Goal: Task Accomplishment & Management: Use online tool/utility

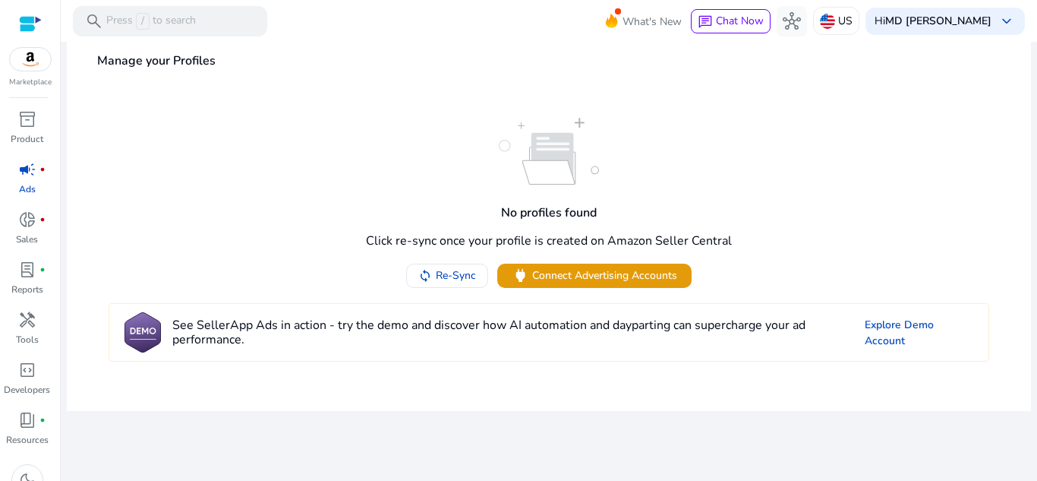
click at [39, 64] on img at bounding box center [30, 59] width 41 height 23
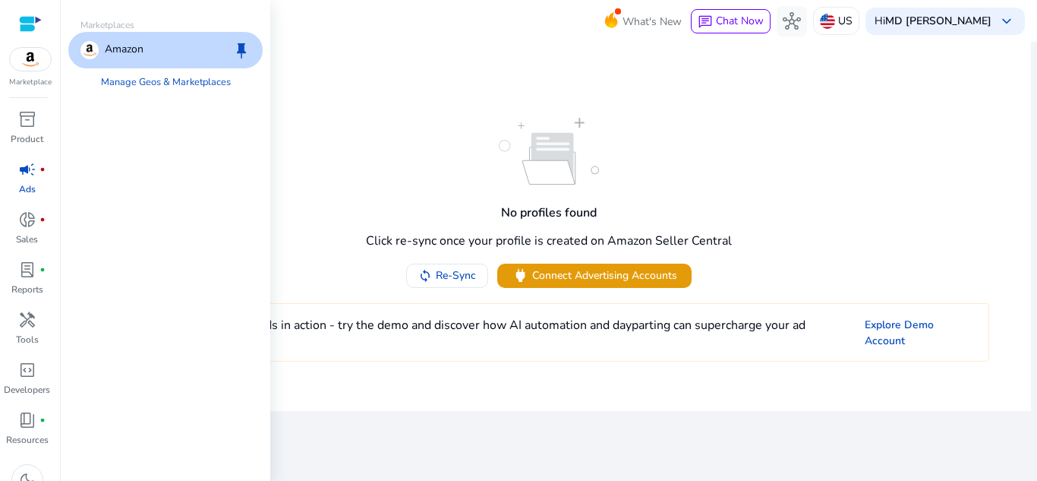
click at [103, 43] on div "Amazon" at bounding box center [111, 50] width 63 height 18
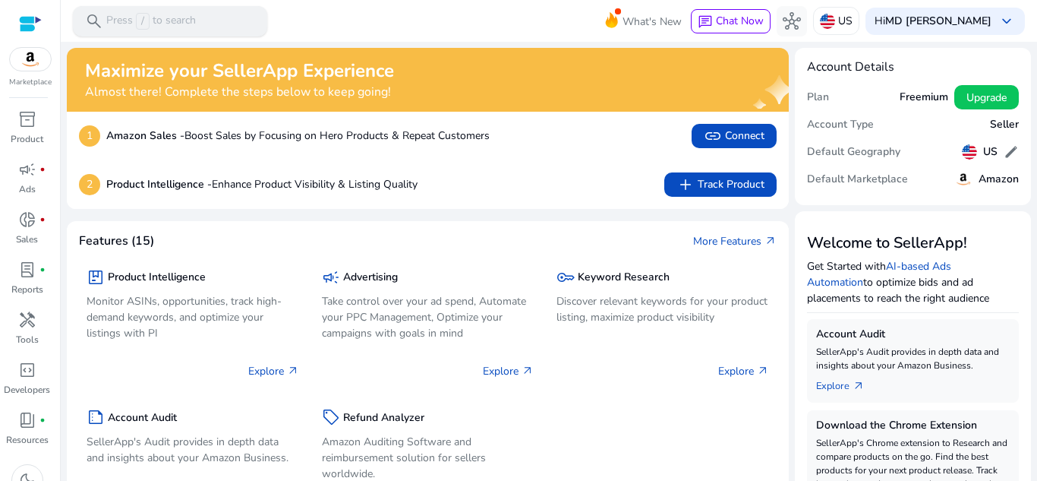
click at [112, 25] on p "Press / to search" at bounding box center [151, 21] width 90 height 17
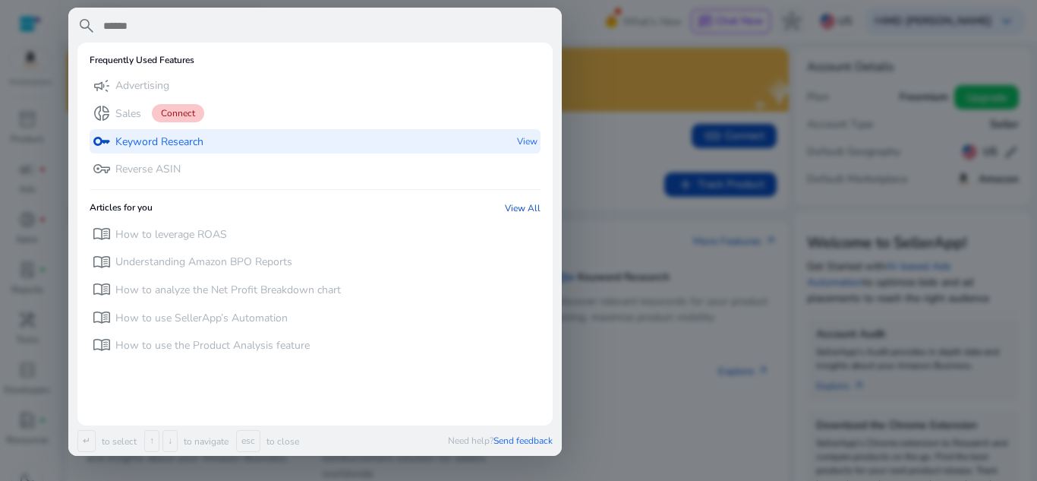
click at [130, 134] on p "Keyword Research" at bounding box center [159, 141] width 88 height 15
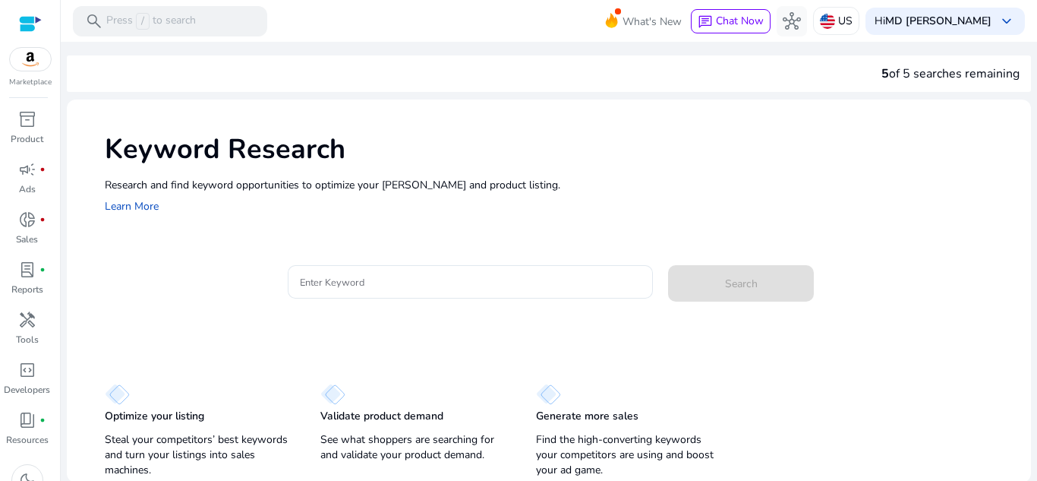
scroll to position [2, 0]
click at [428, 273] on input "Enter Keyword" at bounding box center [471, 280] width 342 height 17
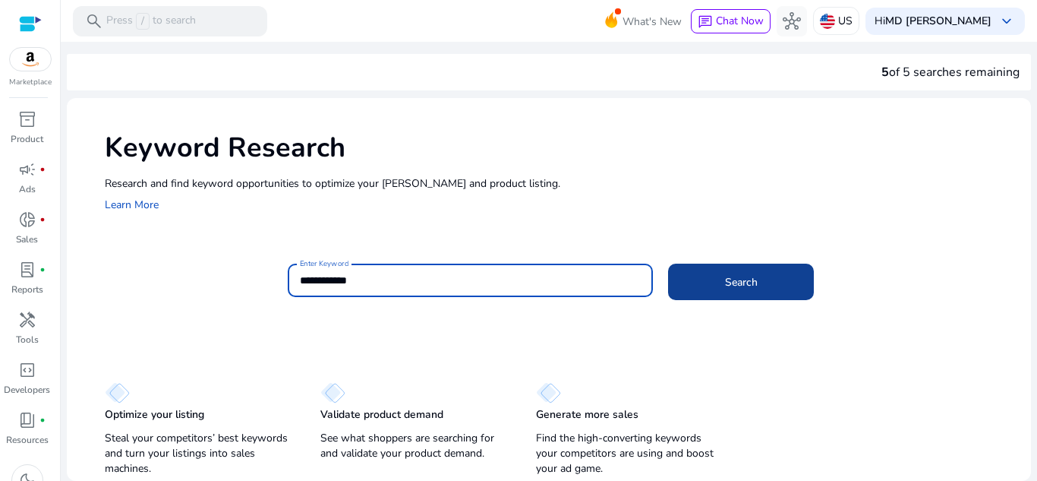
type input "**********"
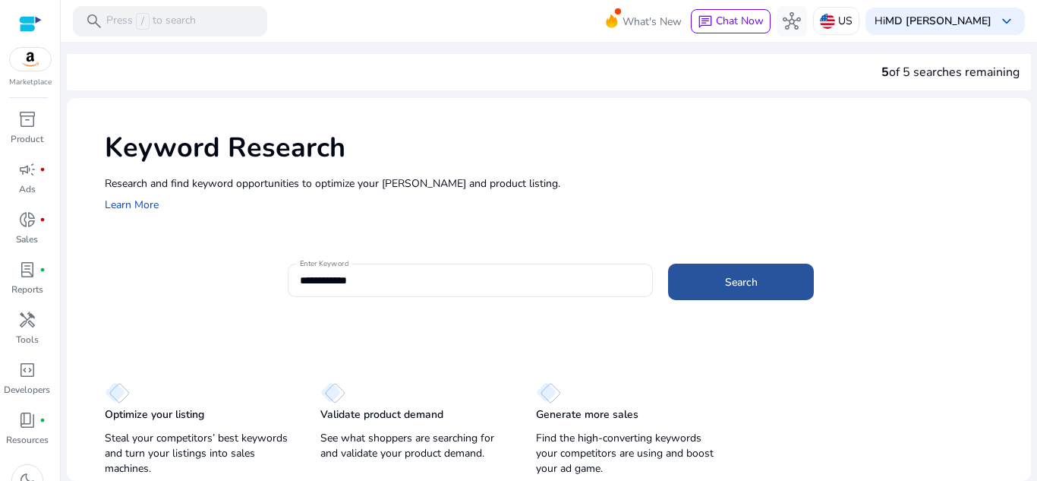
click at [719, 287] on span at bounding box center [741, 281] width 146 height 36
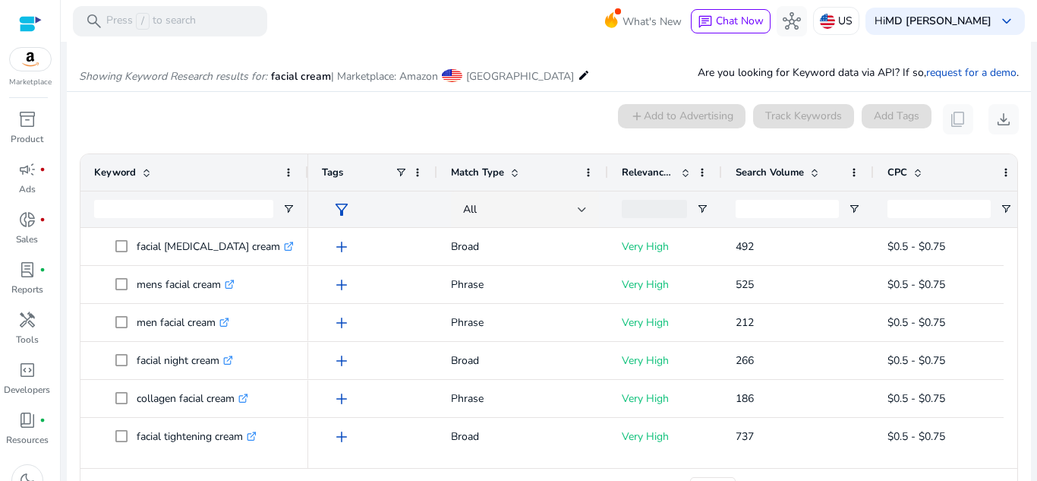
scroll to position [0, 0]
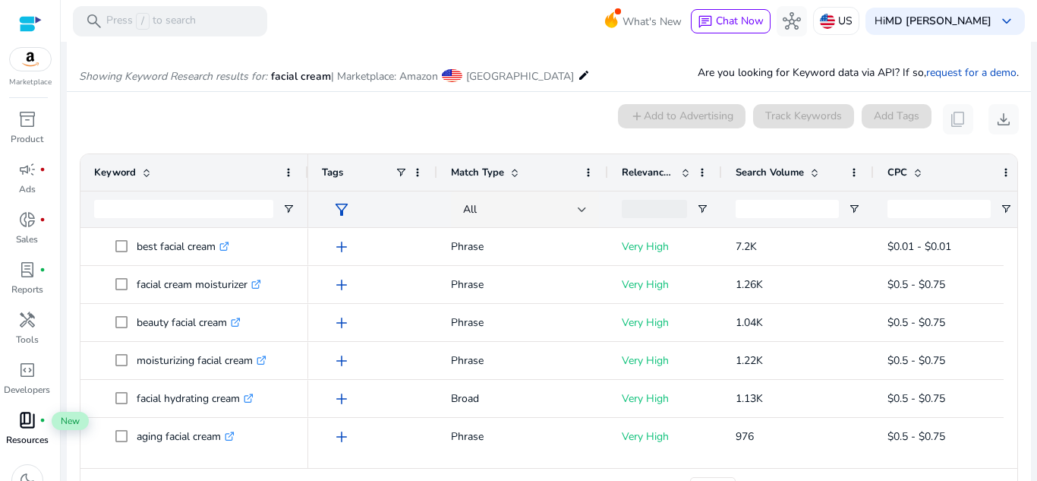
click at [19, 421] on span "book_4" at bounding box center [27, 420] width 18 height 18
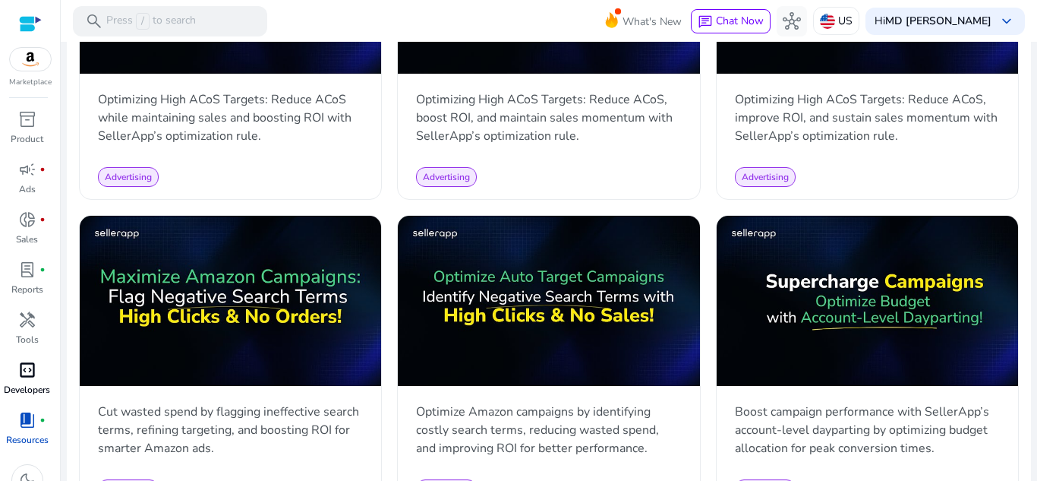
click at [33, 371] on span "code_blocks" at bounding box center [27, 370] width 18 height 18
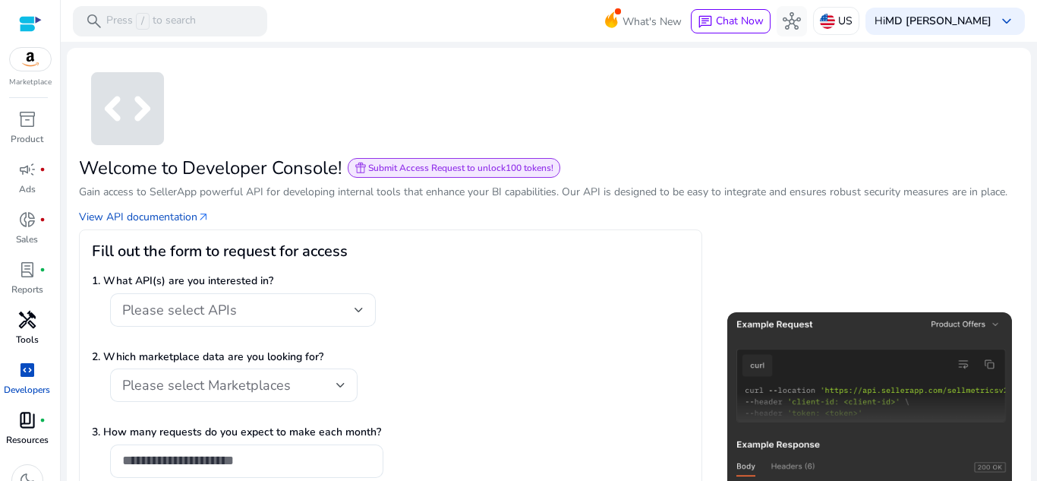
click at [29, 311] on span "handyman" at bounding box center [27, 320] width 18 height 18
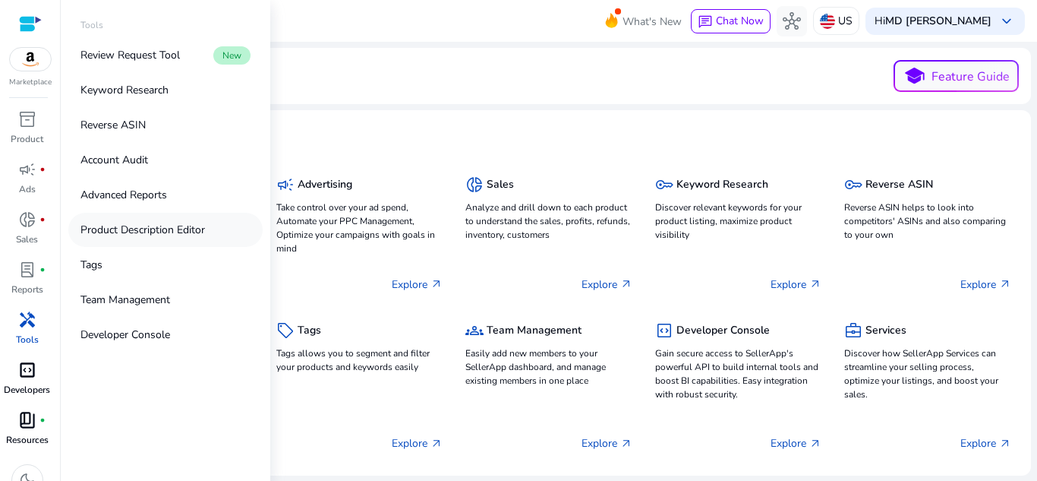
click at [169, 225] on p "Product Description Editor" at bounding box center [142, 230] width 125 height 16
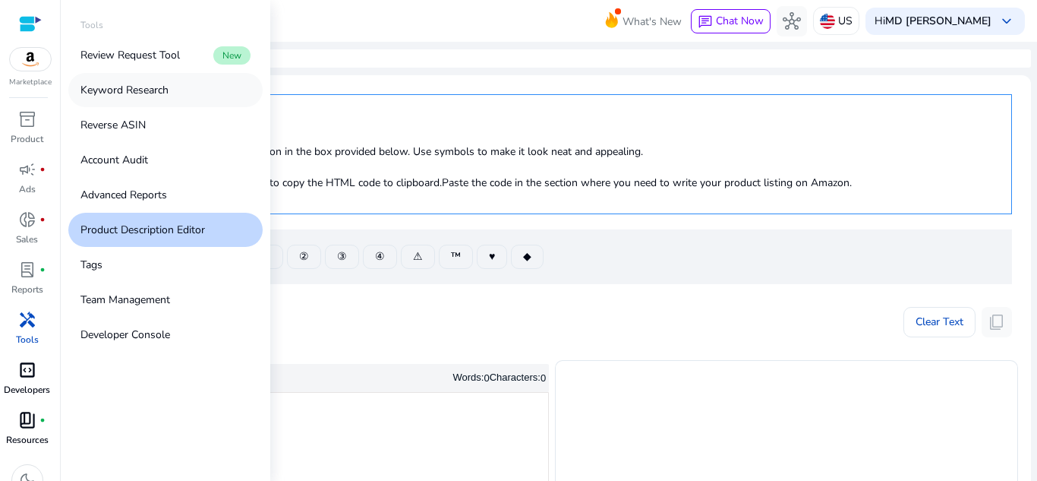
click at [134, 89] on p "Keyword Research" at bounding box center [124, 90] width 88 height 16
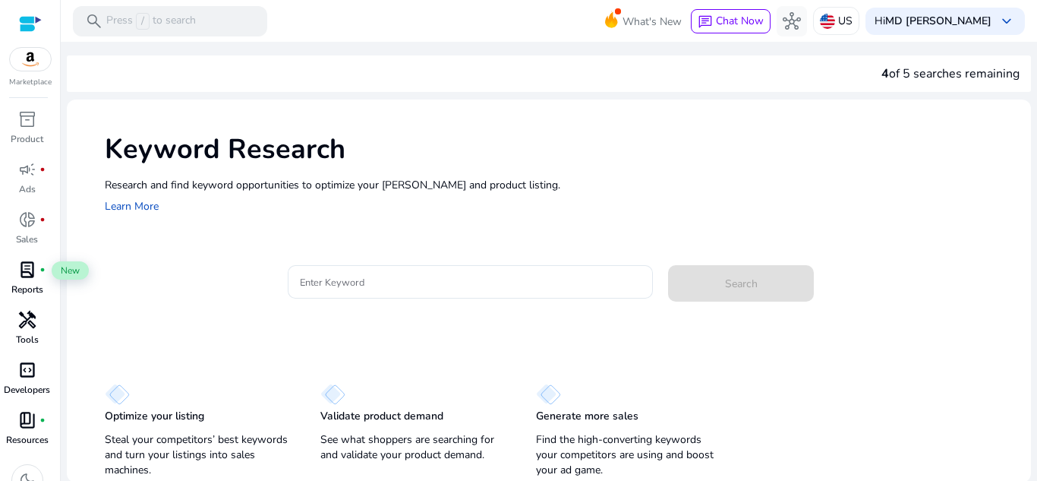
click at [30, 278] on span "lab_profile" at bounding box center [27, 269] width 18 height 18
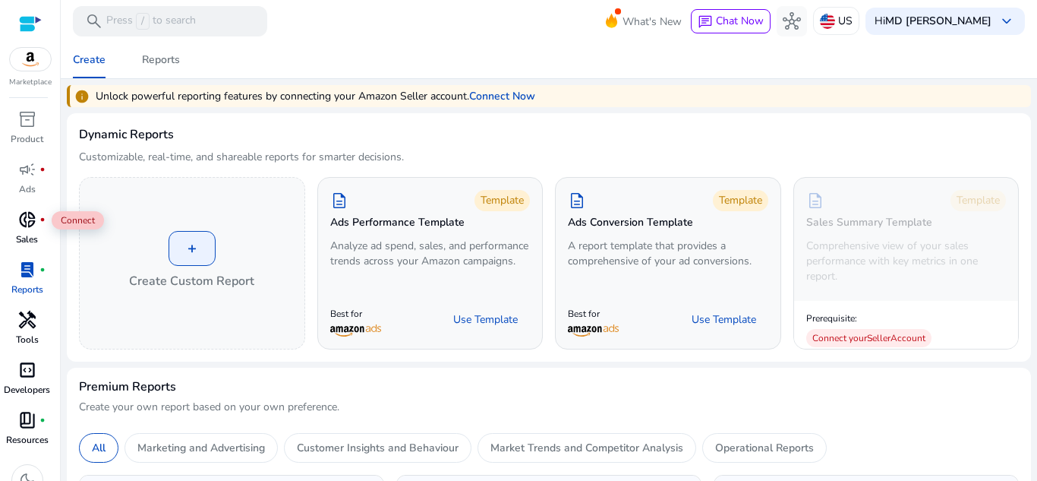
click at [33, 219] on span "donut_small" at bounding box center [27, 219] width 18 height 18
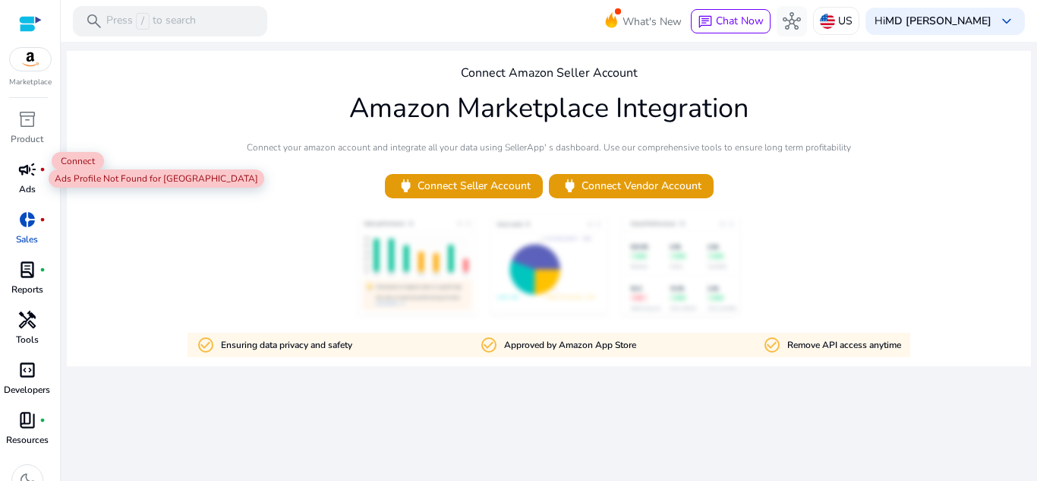
click at [33, 170] on span "campaign" at bounding box center [27, 169] width 18 height 18
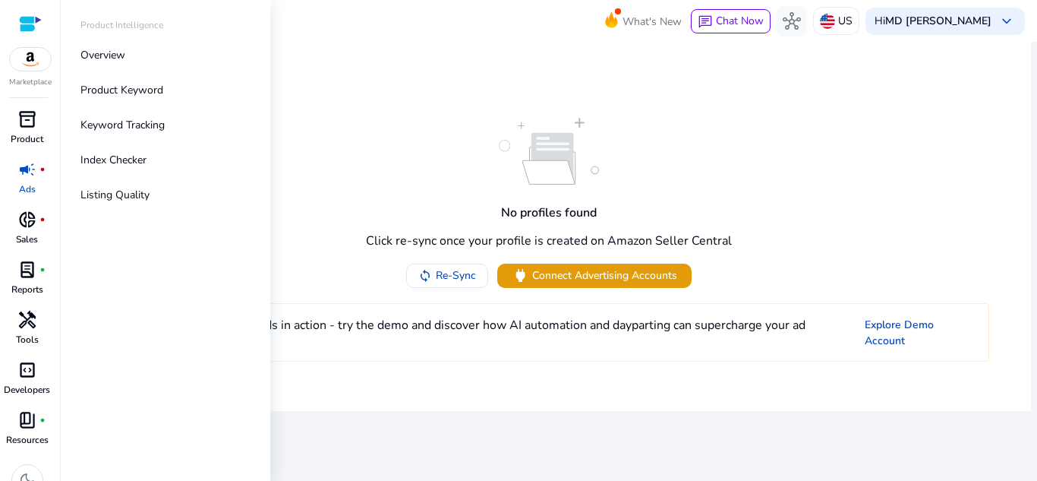
click at [26, 137] on p "Product" at bounding box center [27, 139] width 33 height 14
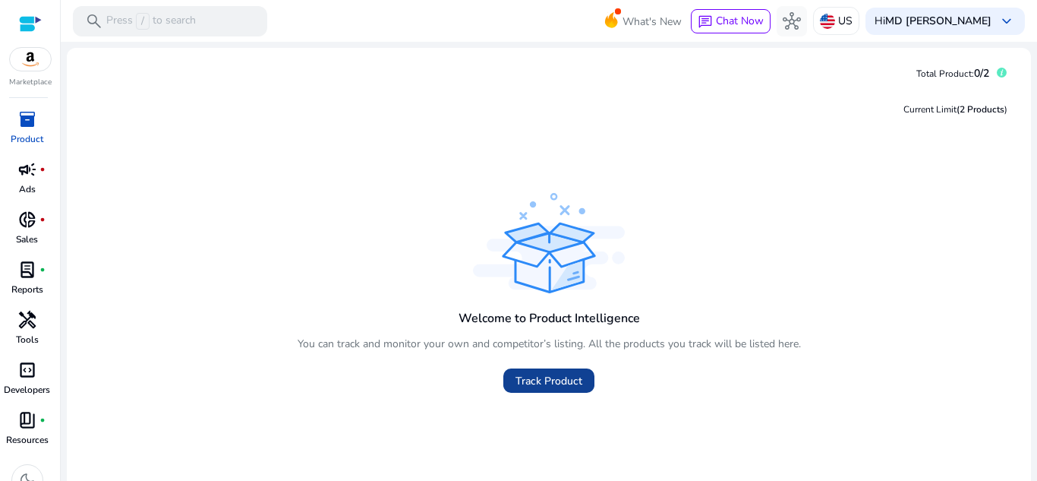
click at [541, 380] on span "Track Product" at bounding box center [548, 381] width 67 height 16
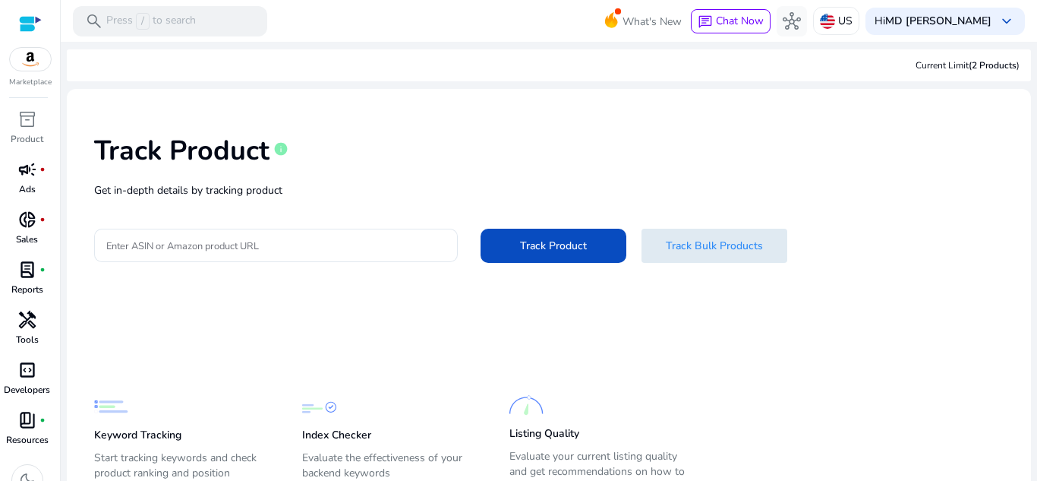
click at [673, 243] on span "Track Bulk Products" at bounding box center [714, 246] width 97 height 16
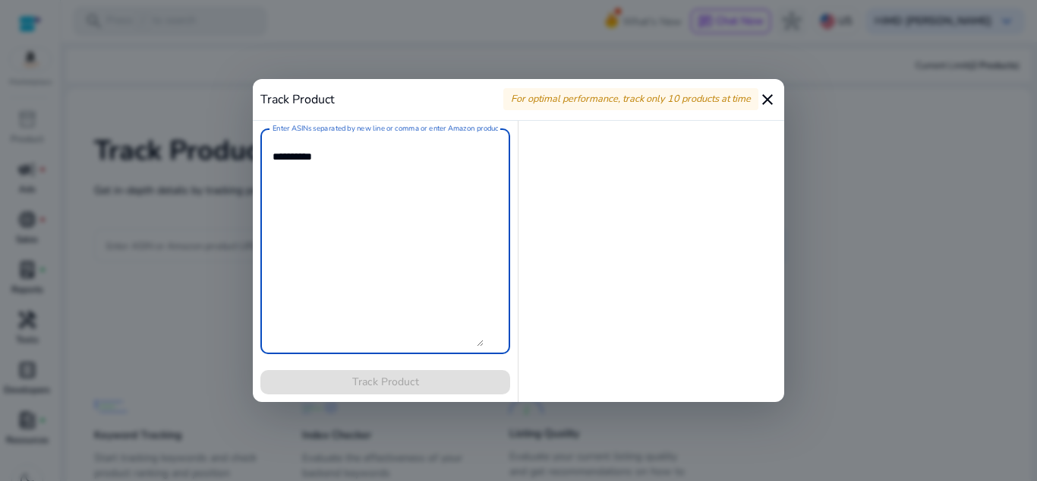
click at [763, 90] on mat-icon "close" at bounding box center [767, 99] width 18 height 18
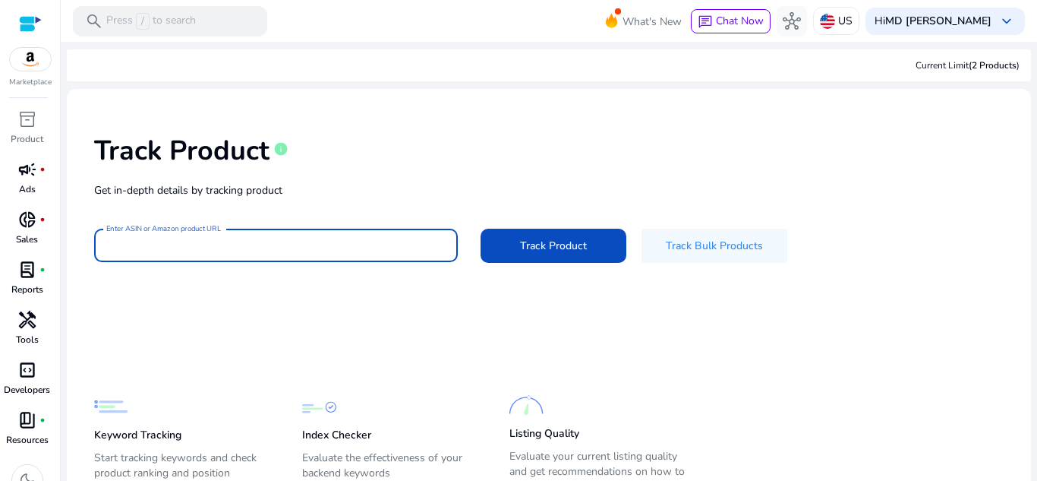
paste input "**********"
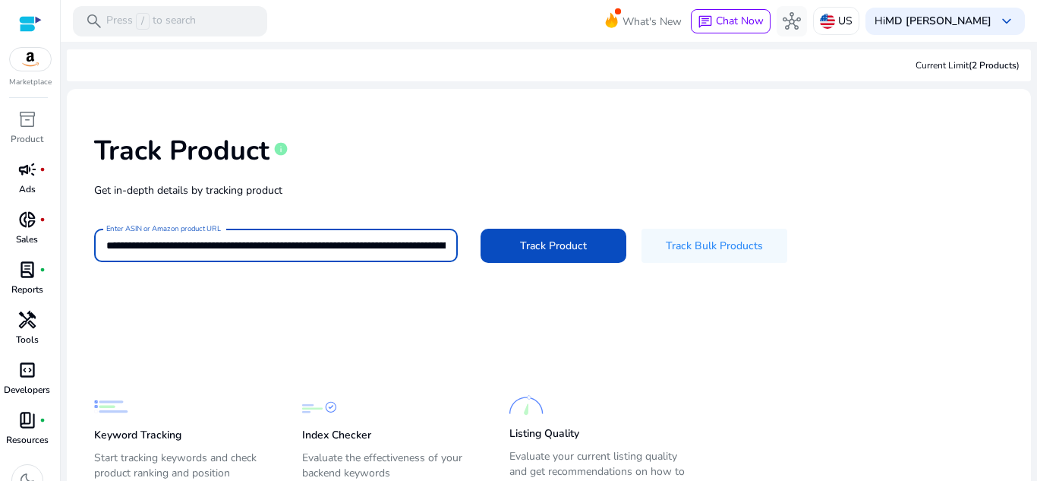
scroll to position [0, 2934]
type input "**********"
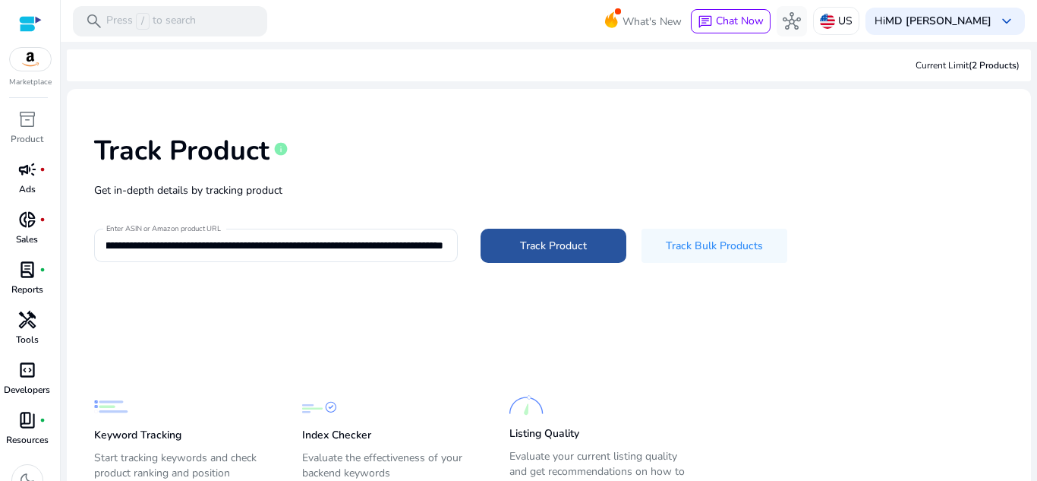
scroll to position [0, 0]
click at [568, 250] on span "Track Product" at bounding box center [553, 246] width 67 height 16
